Goal: Navigation & Orientation: Find specific page/section

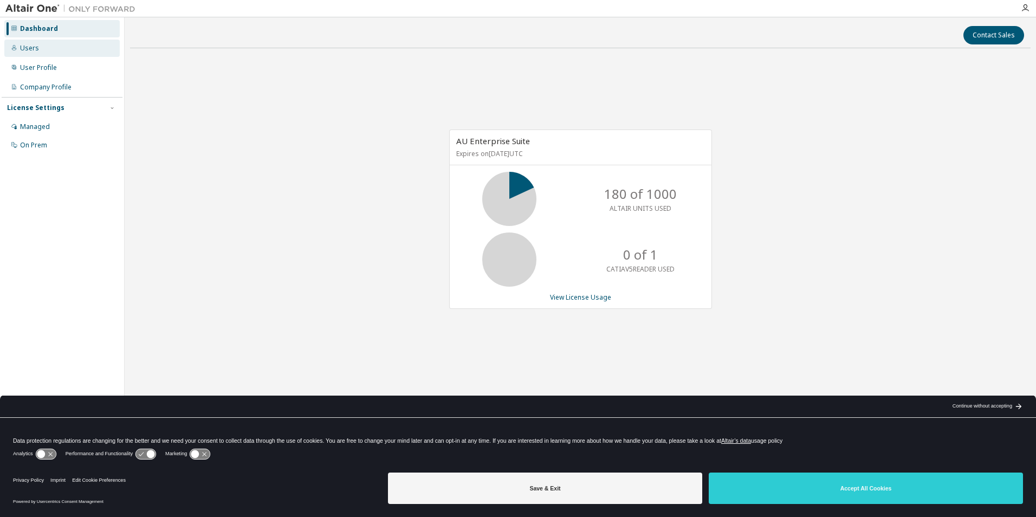
click at [30, 49] on div "Users" at bounding box center [29, 48] width 19 height 9
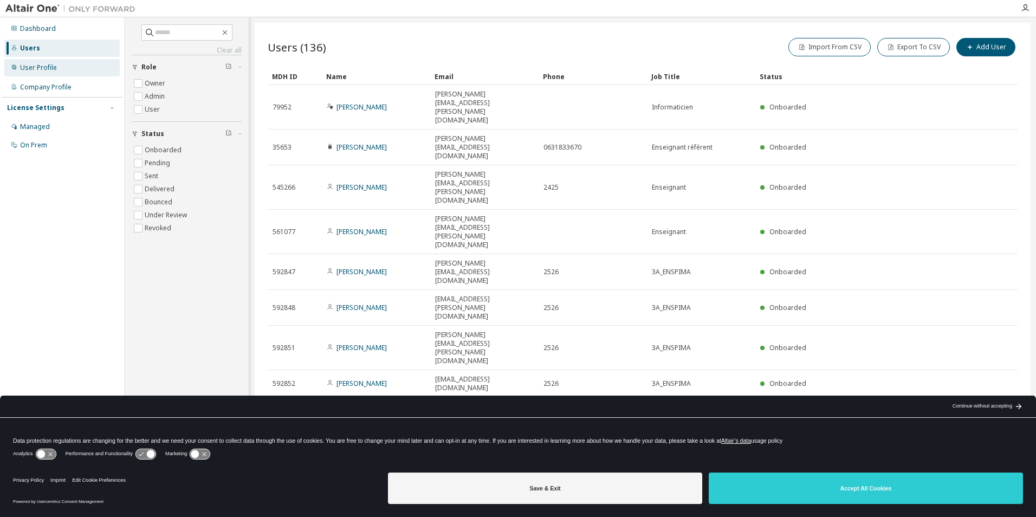
click at [28, 72] on div "User Profile" at bounding box center [61, 67] width 115 height 17
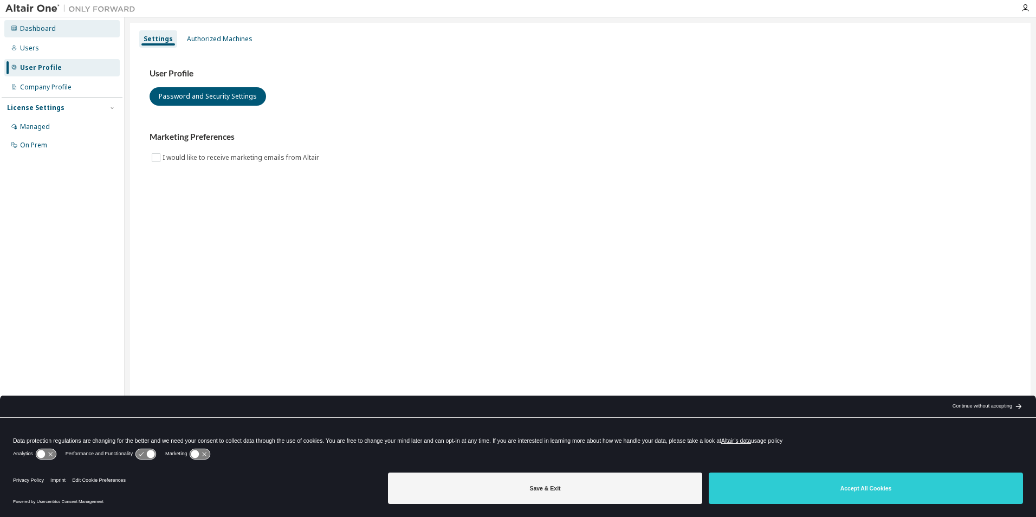
click at [33, 24] on div "Dashboard" at bounding box center [38, 28] width 36 height 9
